Goal: Transaction & Acquisition: Purchase product/service

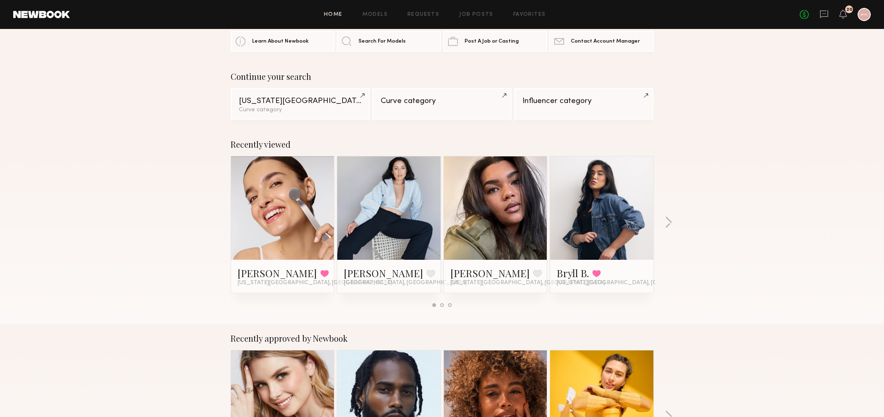
scroll to position [41, 0]
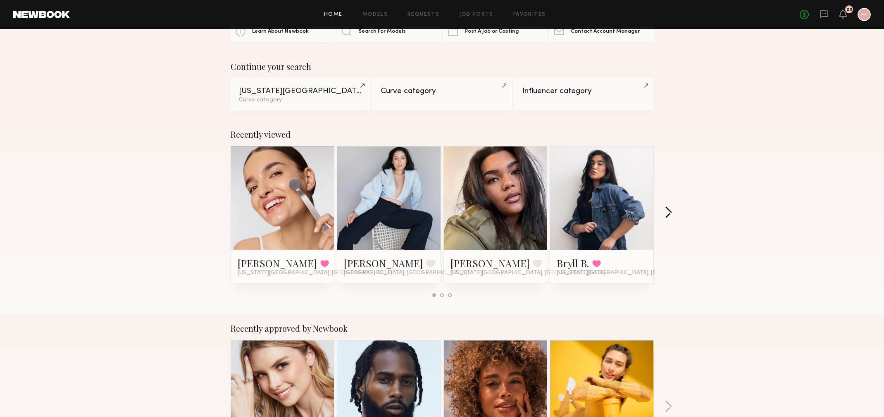
click at [670, 210] on button "button" at bounding box center [669, 213] width 8 height 14
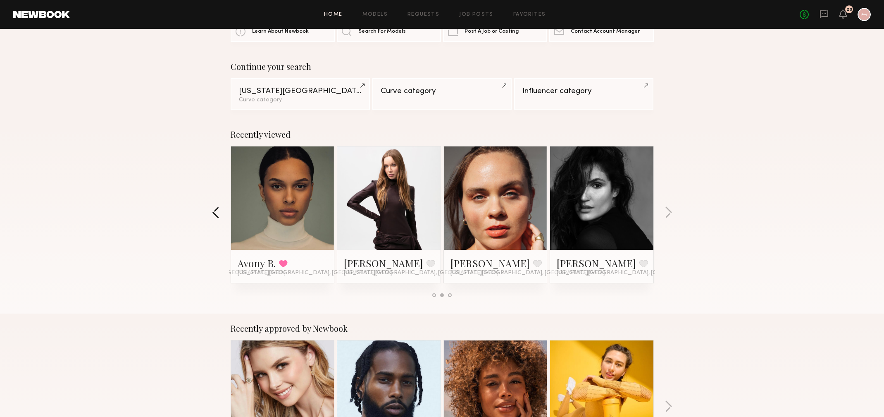
click at [216, 215] on button "button" at bounding box center [216, 213] width 8 height 14
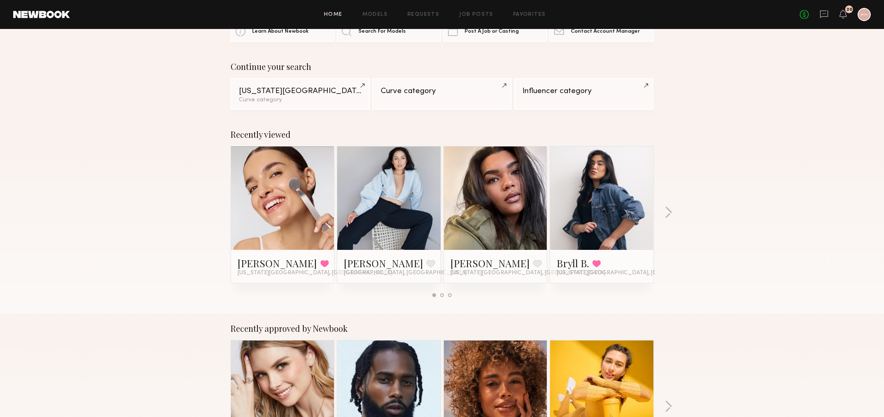
click at [498, 187] on link at bounding box center [496, 197] width 50 height 103
click at [664, 210] on div "Recently viewed Olviya K. Favorited New York City, NY Connie B. Favorite Los An…" at bounding box center [442, 216] width 884 height 194
click at [671, 211] on button "button" at bounding box center [669, 213] width 8 height 14
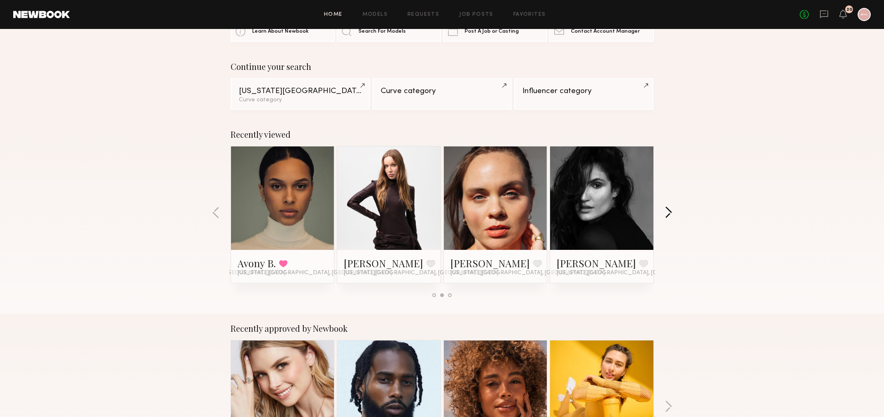
click at [667, 212] on button "button" at bounding box center [669, 213] width 8 height 14
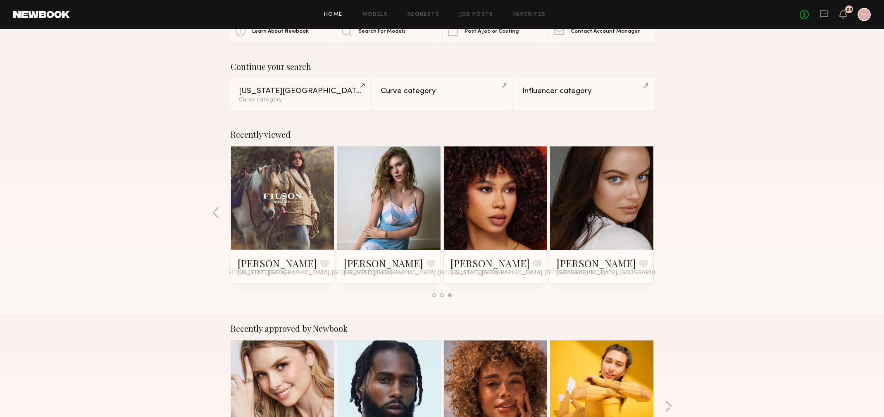
click at [667, 212] on div "Recently viewed Olviya K. Favorited New York City, NY Connie B. Favorite Los An…" at bounding box center [442, 216] width 884 height 194
click at [565, 213] on div at bounding box center [601, 197] width 103 height 103
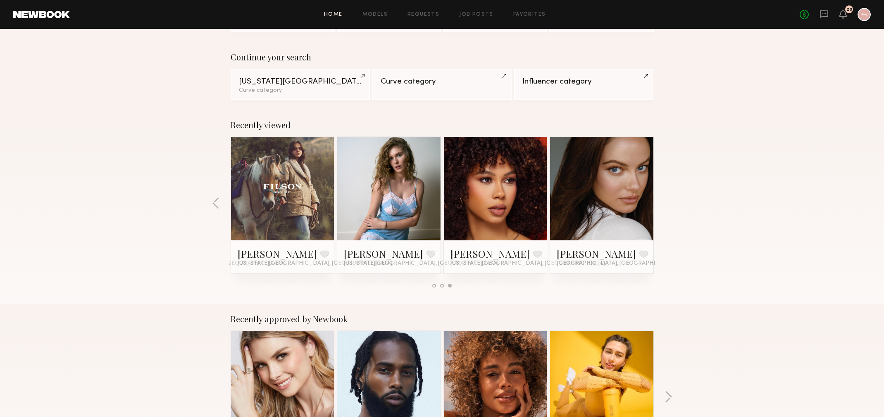
scroll to position [53, 0]
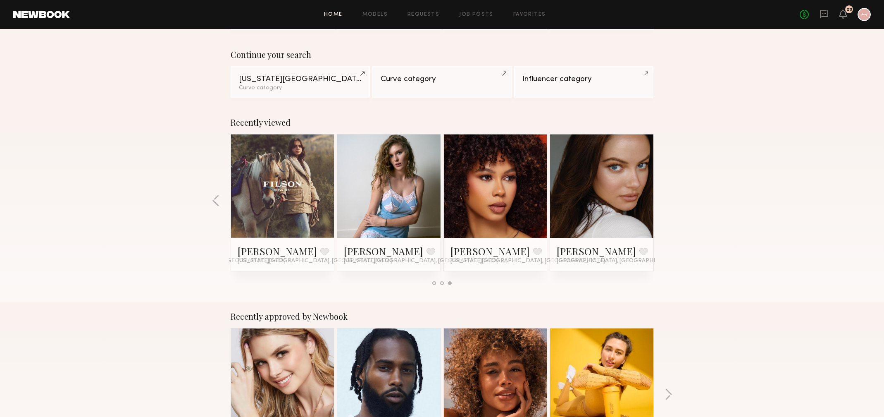
click at [522, 201] on div at bounding box center [495, 185] width 103 height 103
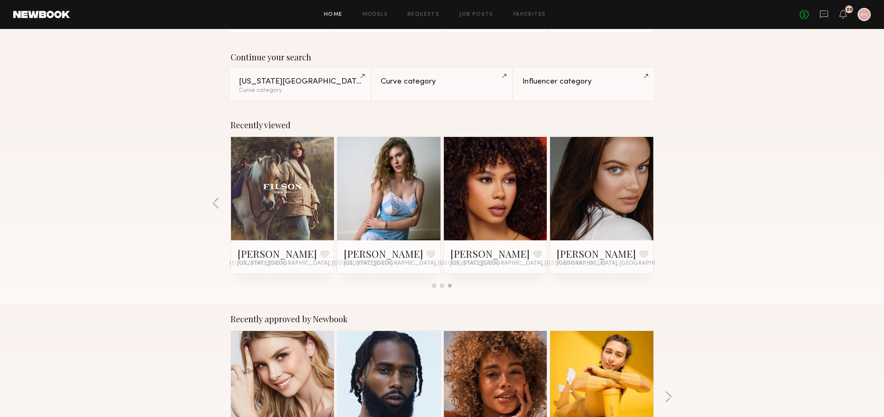
scroll to position [50, 0]
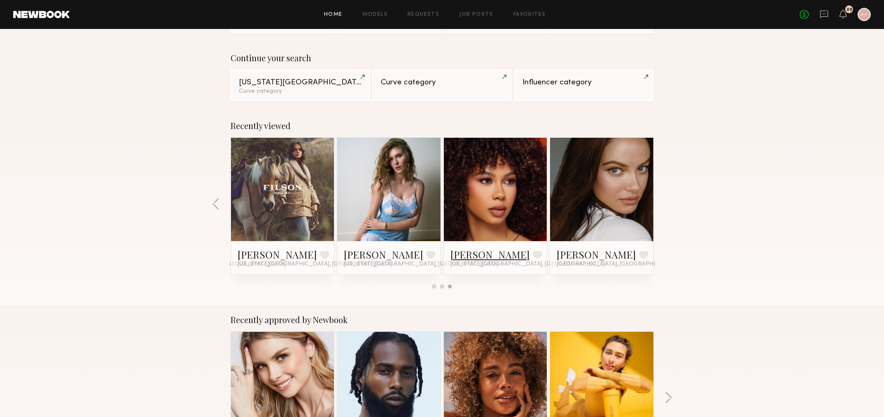
click at [461, 253] on link "Jael H." at bounding box center [490, 254] width 79 height 13
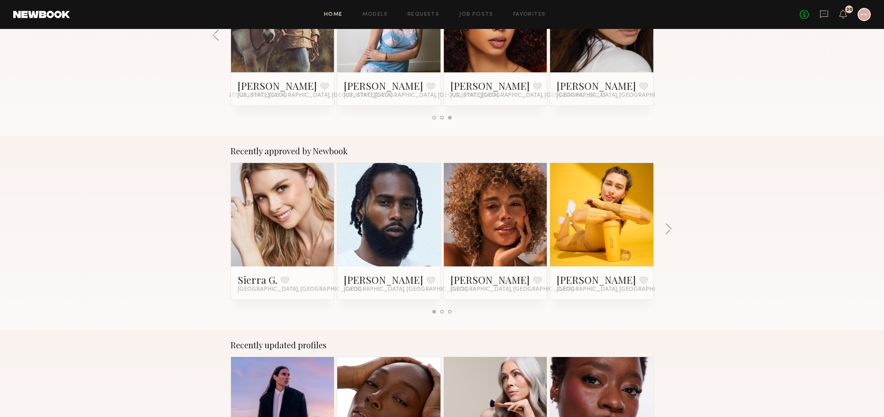
scroll to position [135, 0]
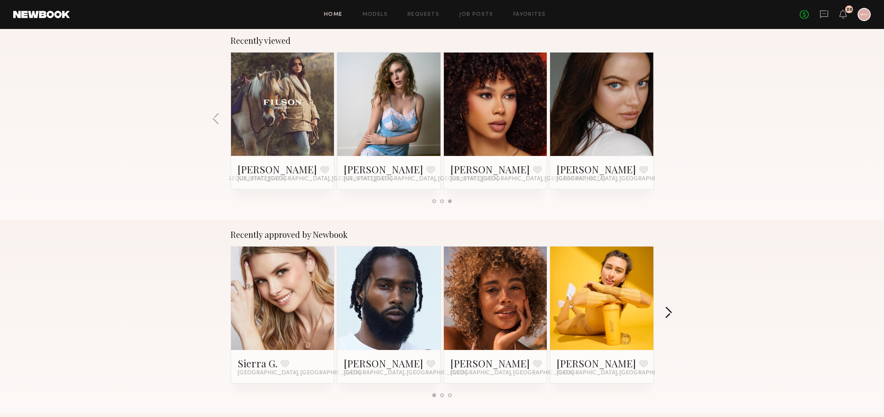
click at [667, 316] on button "button" at bounding box center [669, 313] width 8 height 14
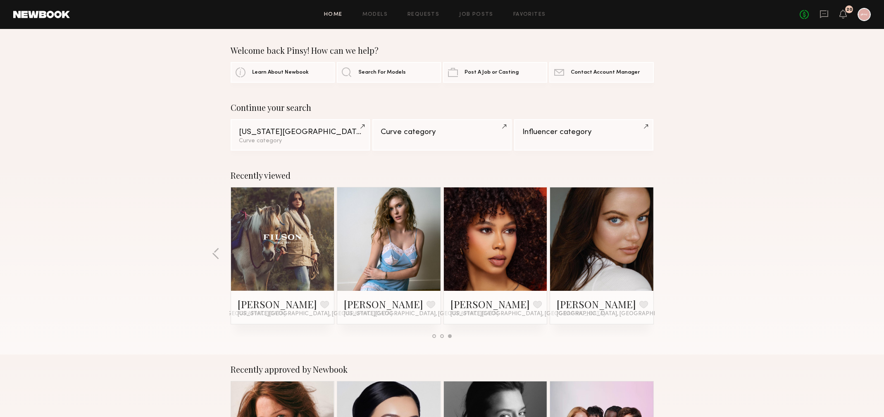
scroll to position [256, 0]
click at [223, 256] on div "Recently viewed Olviya K. Favorited New York City, NY Connie B. Favorite Los An…" at bounding box center [442, 257] width 884 height 194
click at [213, 255] on button "button" at bounding box center [216, 254] width 8 height 14
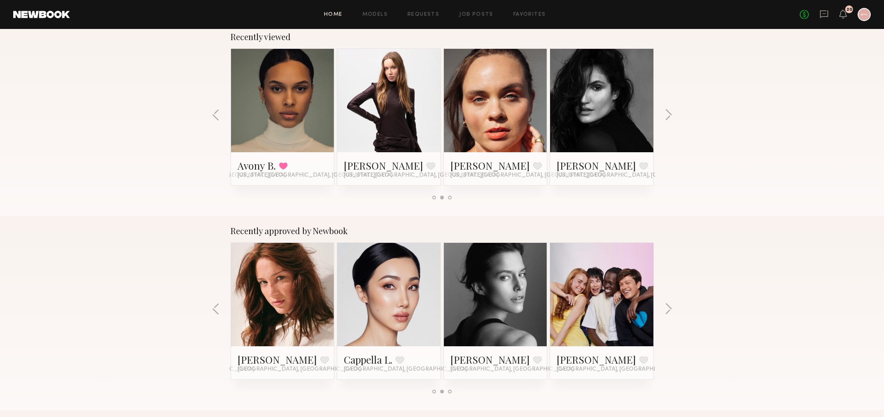
scroll to position [127, 0]
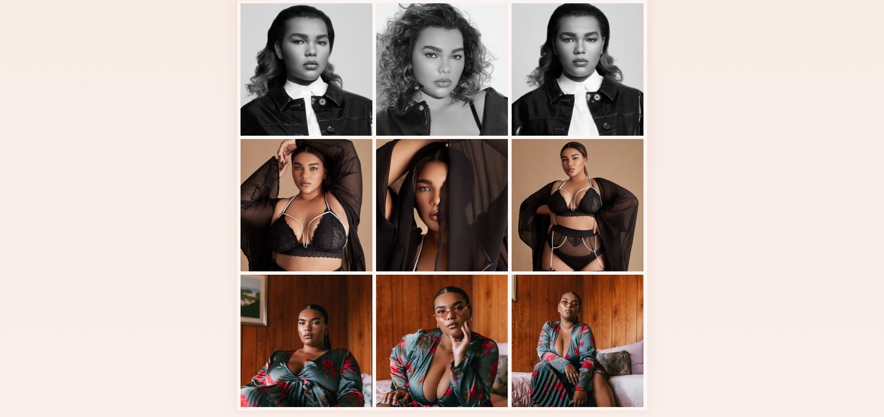
scroll to position [381, 0]
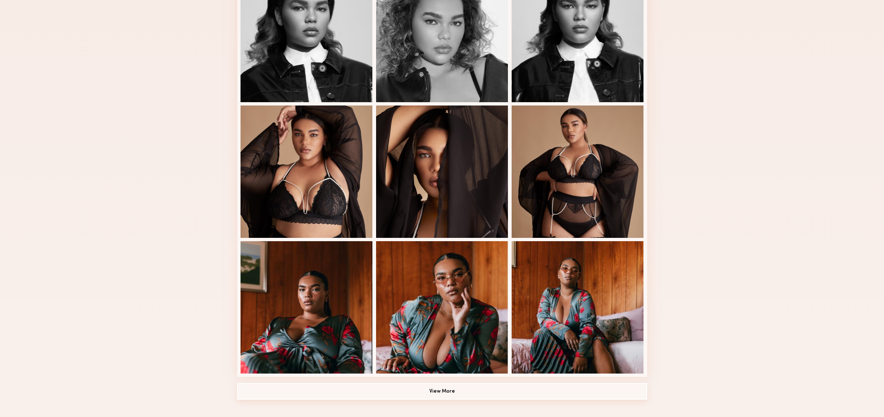
click at [448, 385] on button "View More" at bounding box center [442, 391] width 410 height 17
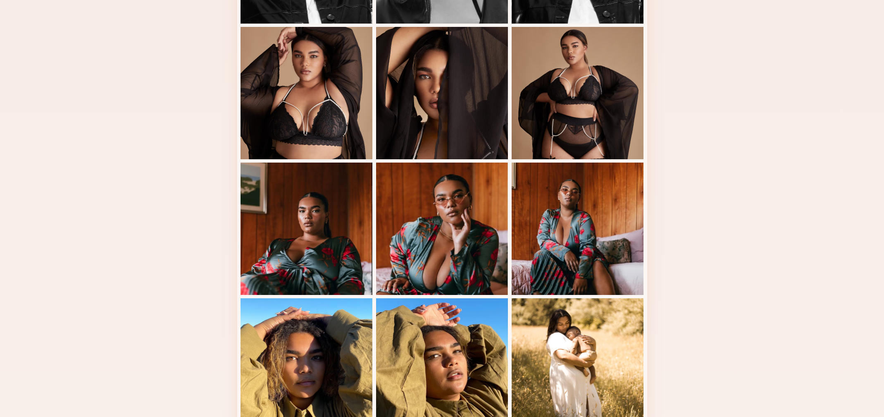
scroll to position [313, 0]
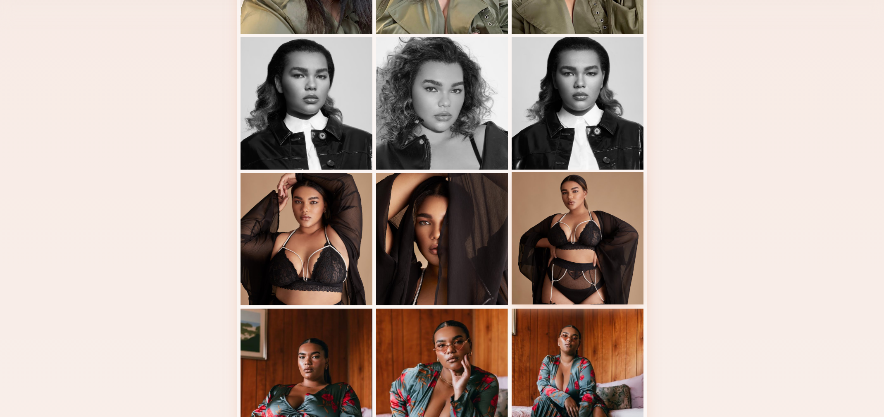
click at [594, 266] on div at bounding box center [578, 238] width 132 height 132
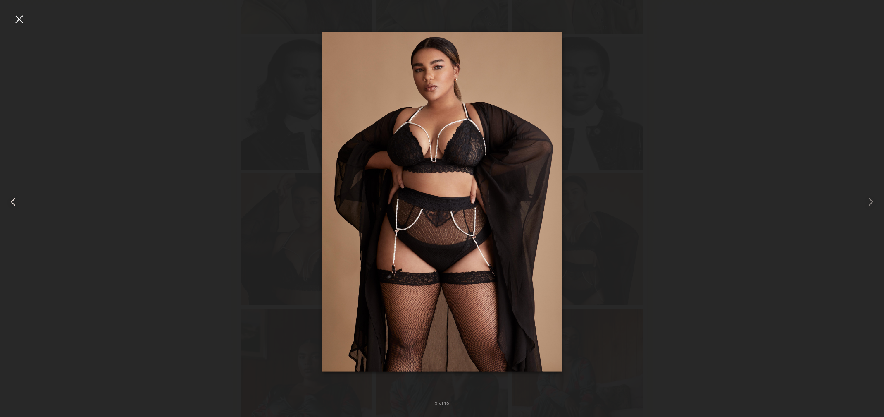
click at [27, 20] on div at bounding box center [18, 201] width 36 height 377
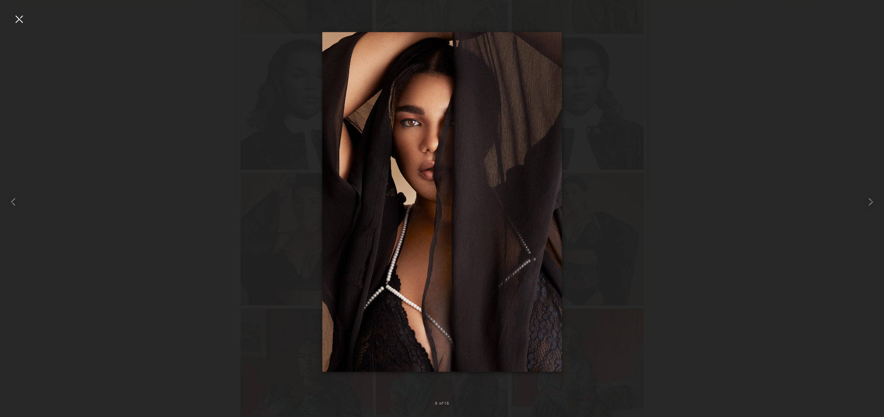
click at [19, 17] on div at bounding box center [18, 18] width 13 height 13
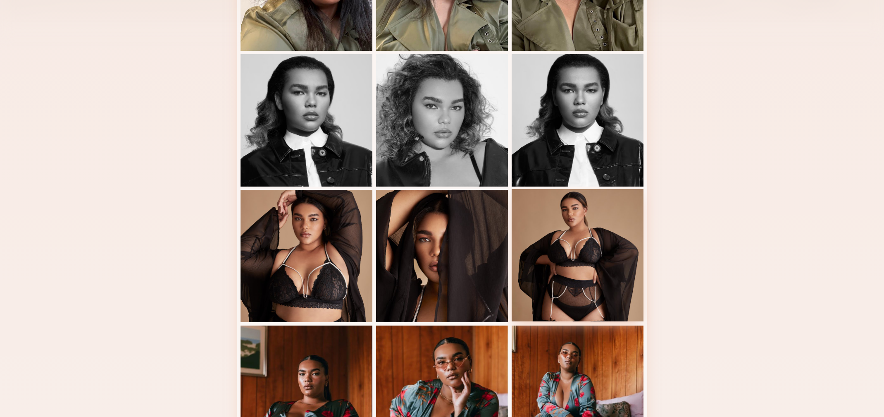
scroll to position [293, 0]
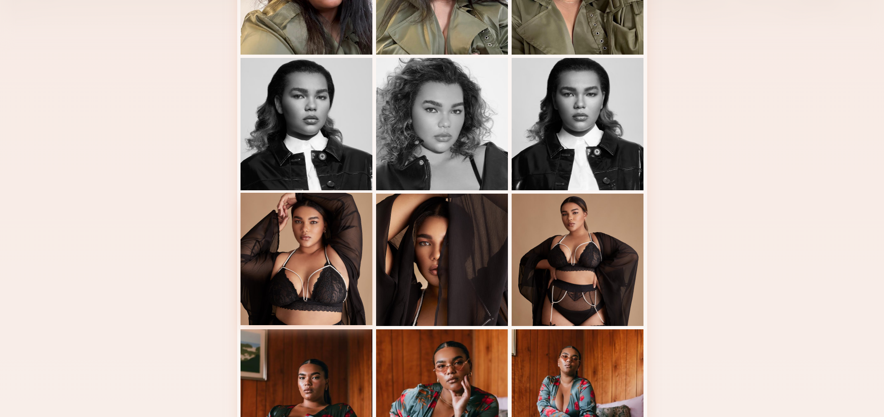
click at [342, 276] on div at bounding box center [307, 259] width 132 height 132
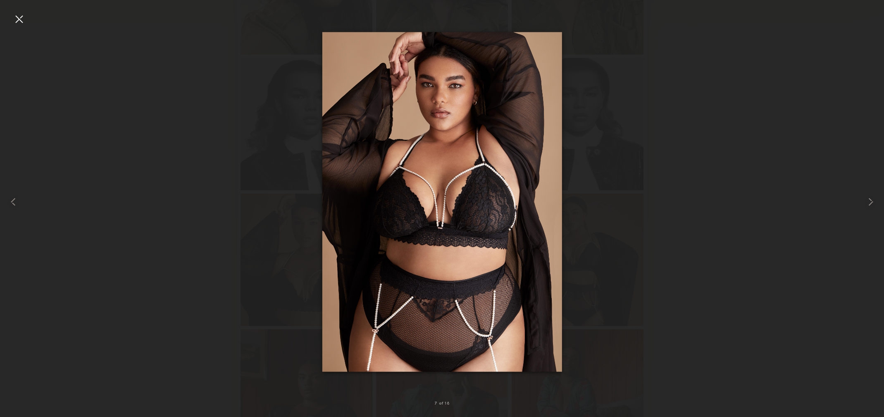
click at [18, 17] on div at bounding box center [18, 18] width 13 height 13
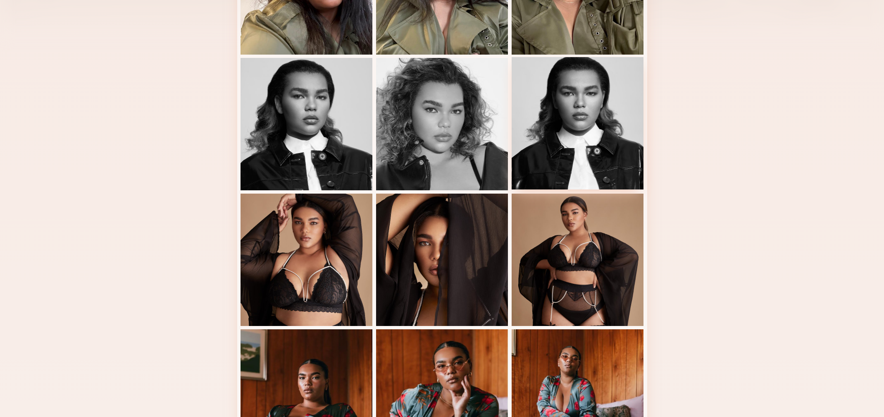
scroll to position [0, 0]
